Goal: Transaction & Acquisition: Purchase product/service

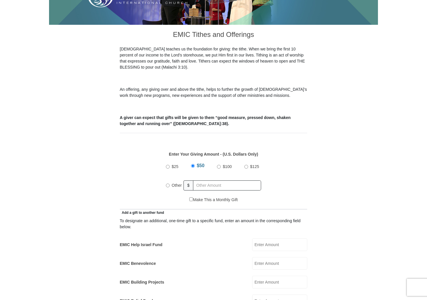
scroll to position [139, 0]
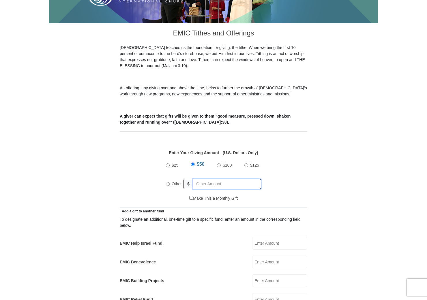
radio input "true"
click at [196, 179] on input "text" at bounding box center [228, 184] width 66 height 10
type input "460.00"
click at [250, 196] on div "Make This a Monthly Gift" at bounding box center [214, 202] width 182 height 12
click at [336, 211] on form "[GEOGRAPHIC_DATA][DEMOGRAPHIC_DATA] Online Giving Because of gifts like yours, …" at bounding box center [213, 306] width 329 height 844
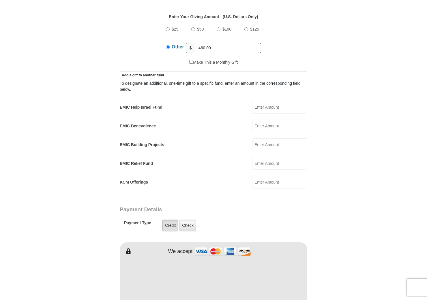
scroll to position [276, 0]
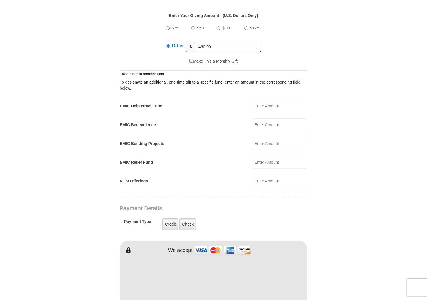
click at [214, 224] on div "Payment Type Credit Credit Check Check" at bounding box center [195, 224] width 143 height 16
click at [186, 219] on label "Check" at bounding box center [188, 225] width 17 height 12
click at [0, 0] on input "Check" at bounding box center [0, 0] width 0 height 0
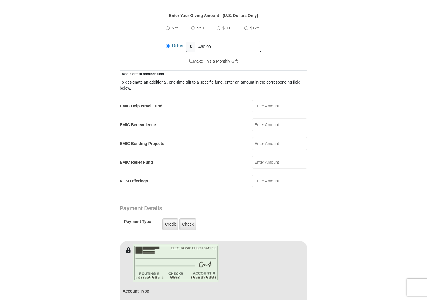
click at [252, 260] on div at bounding box center [214, 275] width 182 height 38
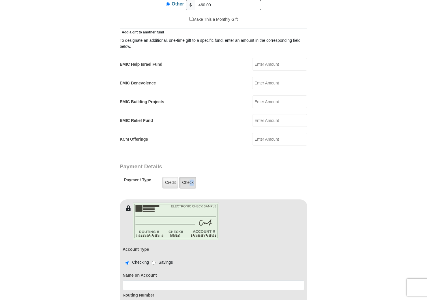
scroll to position [317, 0]
click at [188, 177] on label "Check" at bounding box center [188, 183] width 17 height 12
click at [0, 0] on input "Check" at bounding box center [0, 0] width 0 height 0
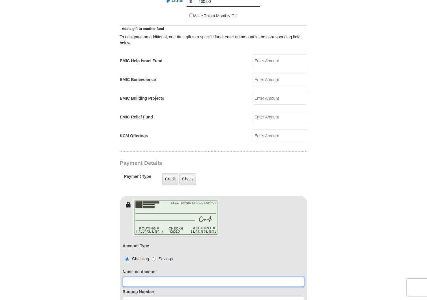
scroll to position [321, 0]
click at [126, 278] on input at bounding box center [214, 283] width 182 height 10
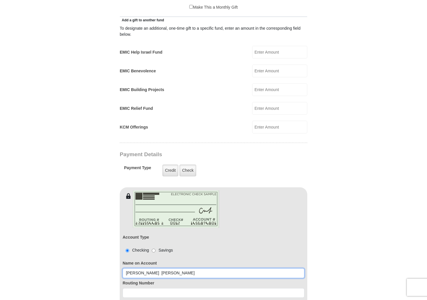
scroll to position [331, 1]
type input "[PERSON_NAME] [PERSON_NAME]"
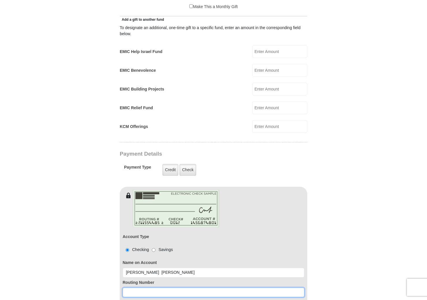
click at [124, 288] on input at bounding box center [214, 293] width 182 height 10
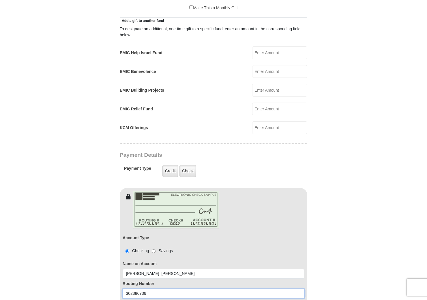
type input "302386736"
click at [304, 276] on div "Account Type Checking Savings Name on Account [PERSON_NAME] [PERSON_NAME] Routi…" at bounding box center [214, 262] width 188 height 125
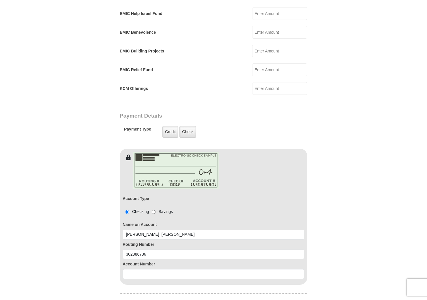
scroll to position [369, 1]
click at [123, 270] on input at bounding box center [214, 275] width 182 height 10
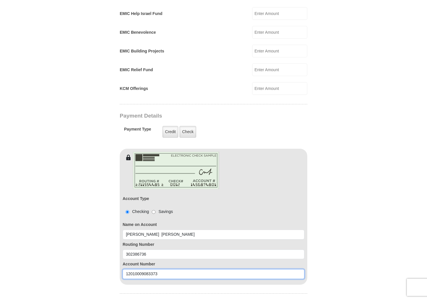
type input "12010009083373"
click at [314, 275] on form "[GEOGRAPHIC_DATA][DEMOGRAPHIC_DATA] Online Giving Because of gifts like yours, …" at bounding box center [213, 112] width 329 height 917
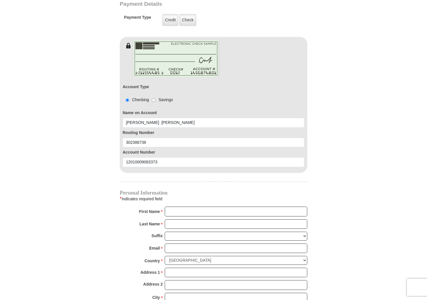
scroll to position [482, 0]
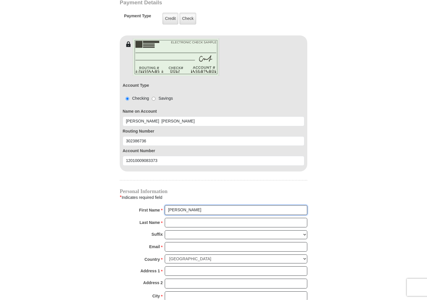
type input "[PERSON_NAME]"
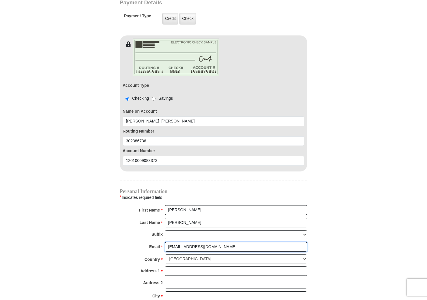
scroll to position [481, 0]
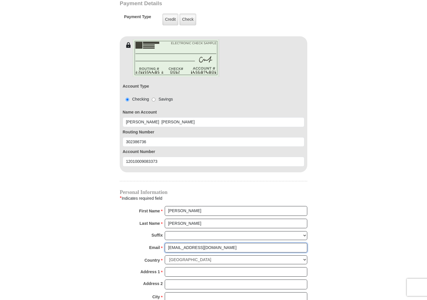
type input "[EMAIL_ADDRESS][DOMAIN_NAME]"
type input "29 Road 8UC"
type input "[PERSON_NAME]"
select select "WY"
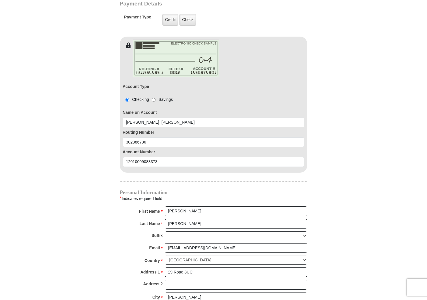
click at [324, 265] on form "[GEOGRAPHIC_DATA][DEMOGRAPHIC_DATA] Online Giving Because of gifts like yours, …" at bounding box center [213, 0] width 329 height 917
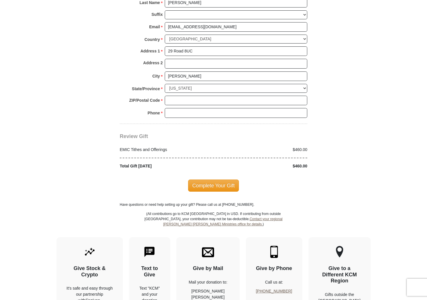
scroll to position [708, 0]
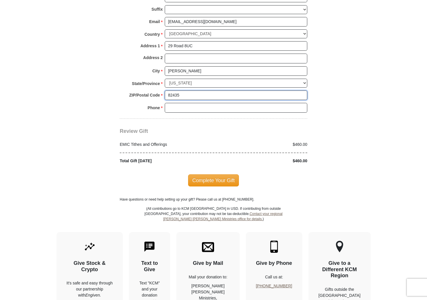
type input "82435"
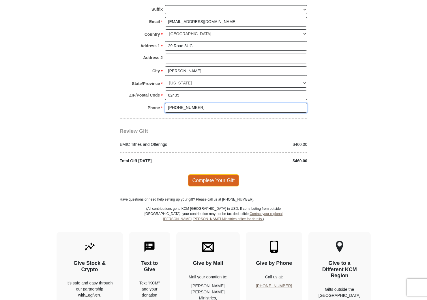
type input "[PHONE_NUMBER]"
click at [218, 175] on span "Complete Your Gift" at bounding box center [213, 181] width 51 height 12
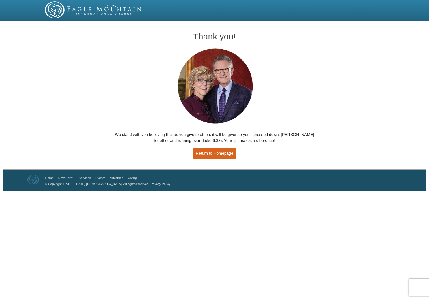
click at [212, 153] on link "Return to Homepage" at bounding box center [214, 153] width 43 height 11
